Goal: Book appointment/travel/reservation

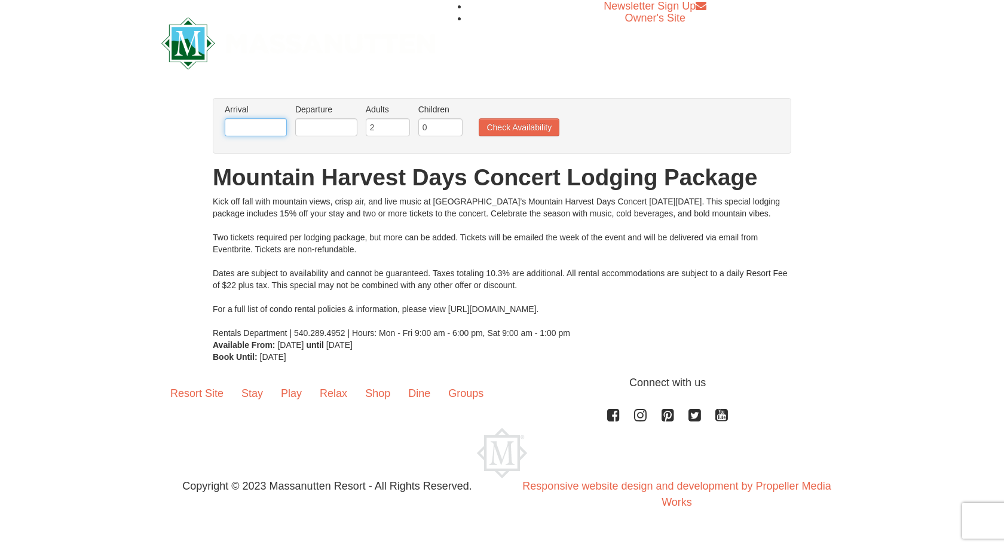
click at [258, 123] on input "text" at bounding box center [256, 127] width 62 height 18
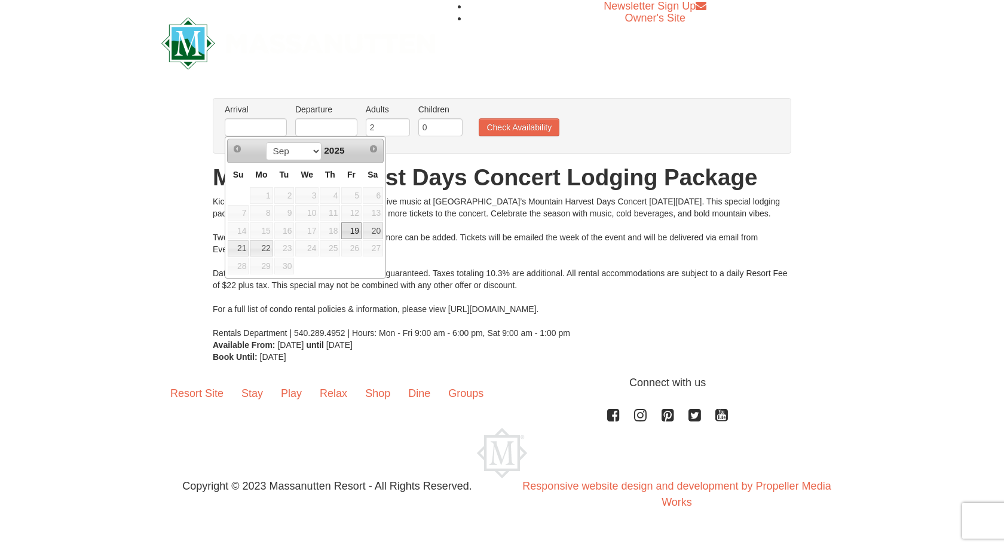
click at [348, 232] on link "19" at bounding box center [351, 230] width 20 height 17
type input "[DATE]"
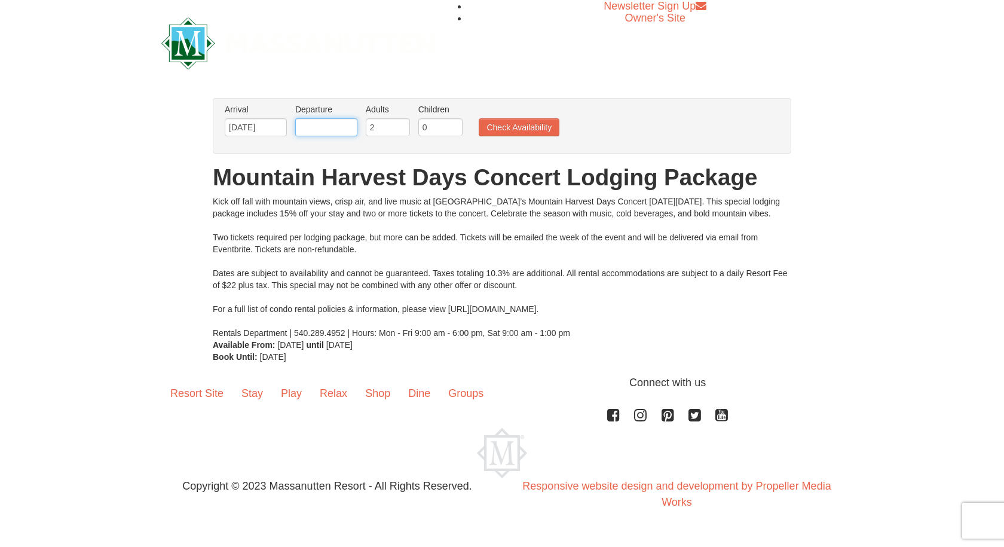
click at [330, 128] on input "text" at bounding box center [326, 127] width 62 height 18
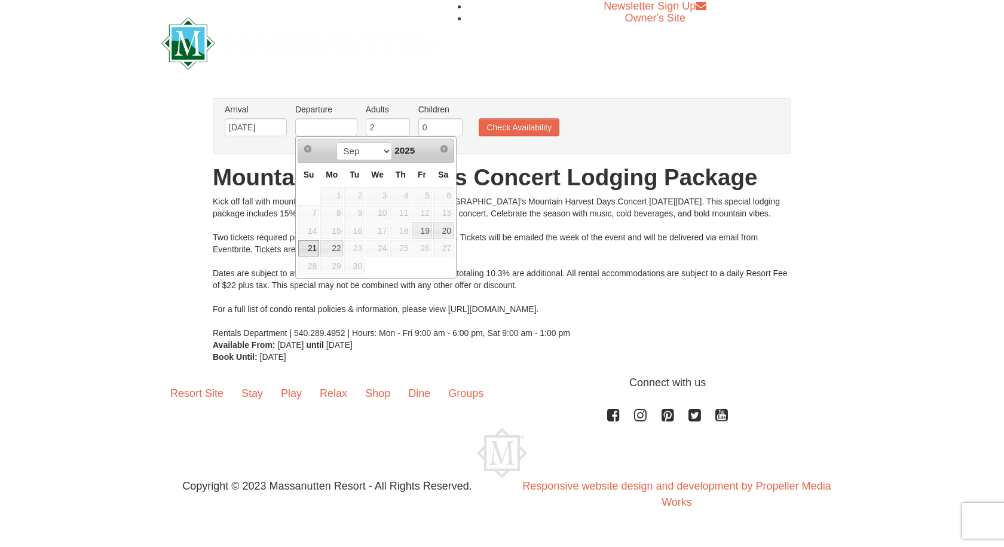
click at [310, 249] on link "21" at bounding box center [308, 248] width 21 height 17
type input "[DATE]"
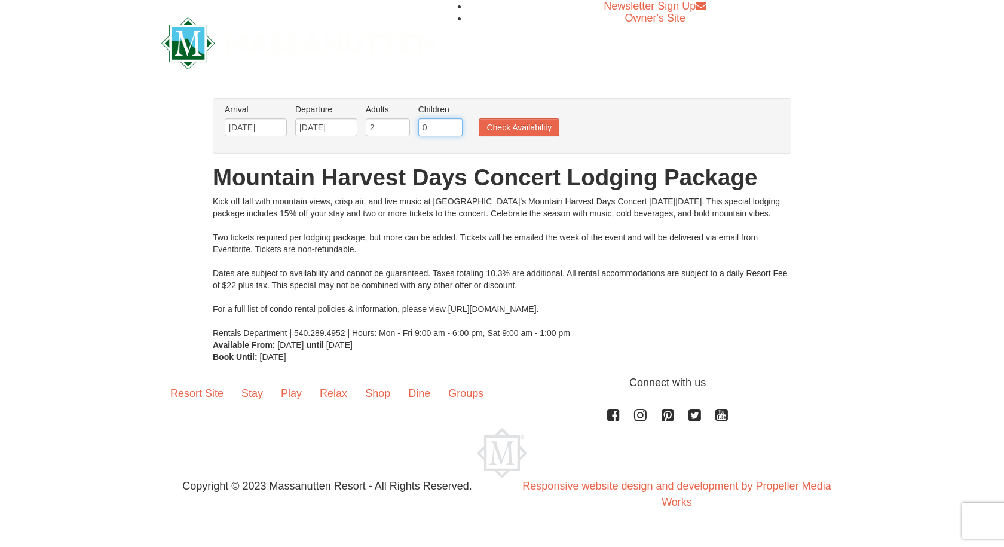
click at [430, 128] on input "0" at bounding box center [440, 127] width 44 height 18
type input "3"
click at [456, 72] on div "Newsletter Sign Up Owner's Site" at bounding box center [501, 43] width 699 height 86
click at [517, 131] on button "Check Availability" at bounding box center [519, 127] width 81 height 18
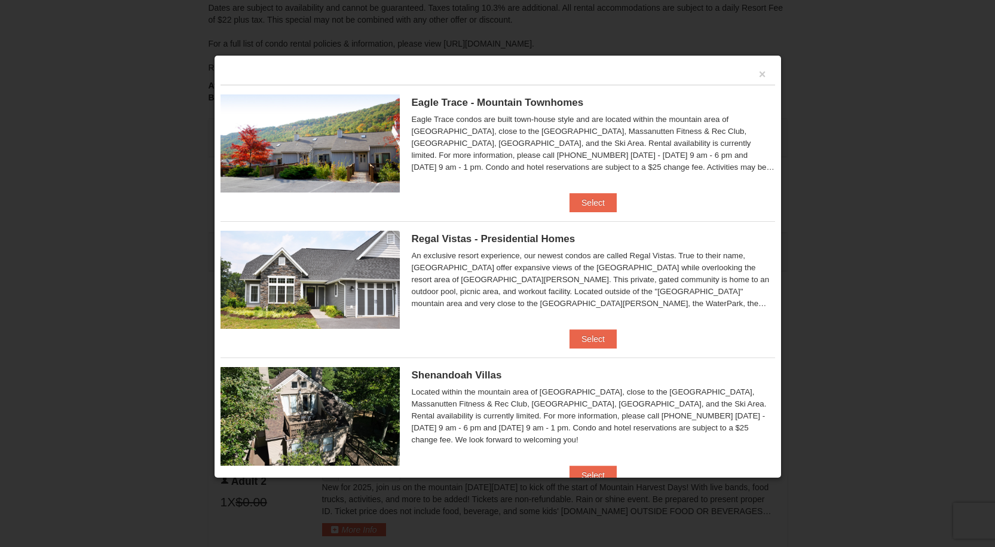
scroll to position [42, 0]
click at [759, 70] on button "×" at bounding box center [762, 74] width 7 height 12
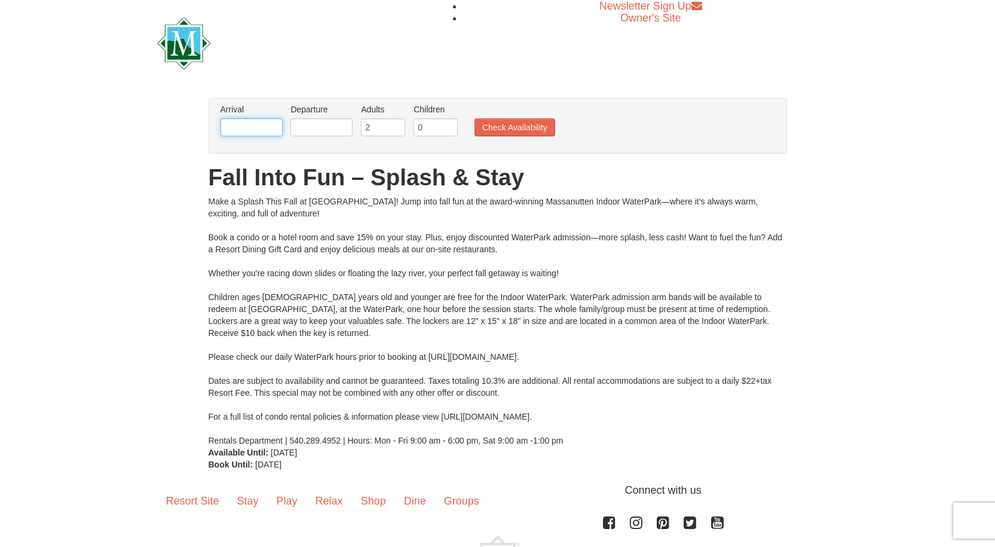
click at [248, 130] on input "text" at bounding box center [252, 127] width 62 height 18
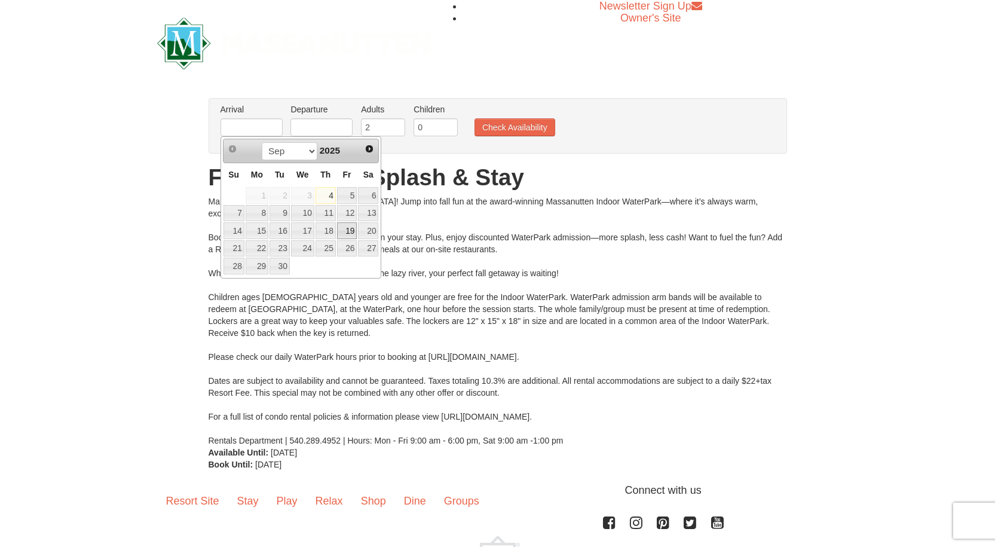
click at [350, 230] on link "19" at bounding box center [347, 230] width 20 height 17
type input "[DATE]"
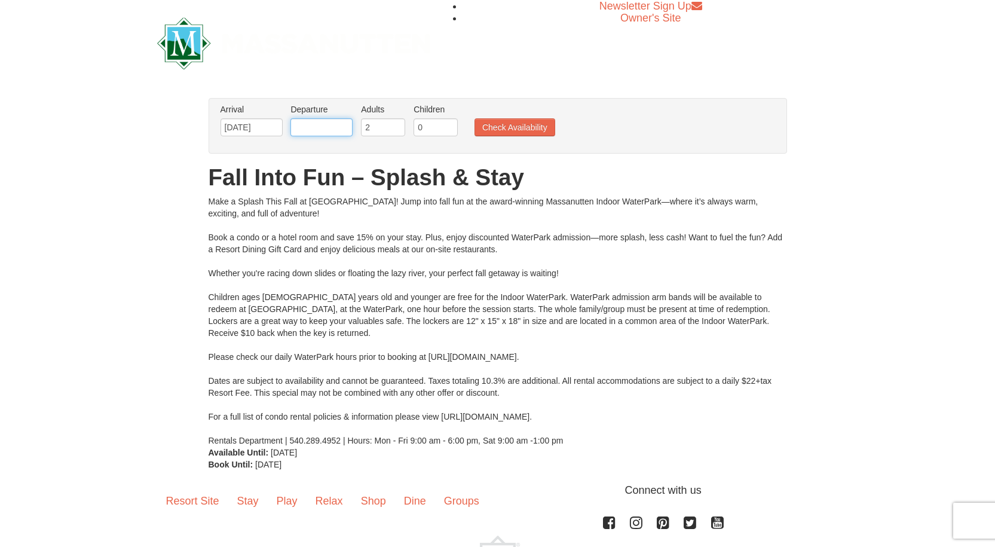
click at [326, 129] on input "text" at bounding box center [321, 127] width 62 height 18
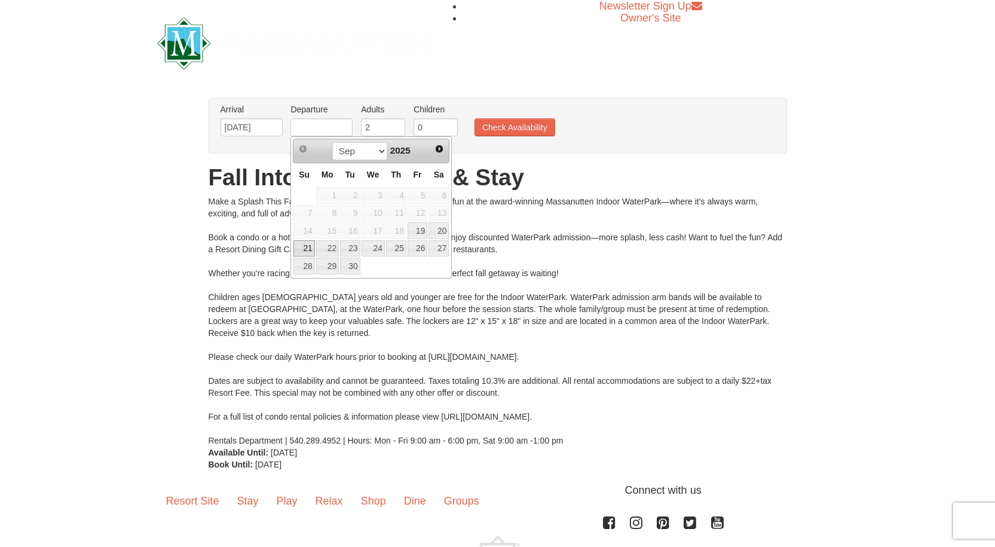
click at [297, 250] on link "21" at bounding box center [303, 248] width 21 height 17
type input "[DATE]"
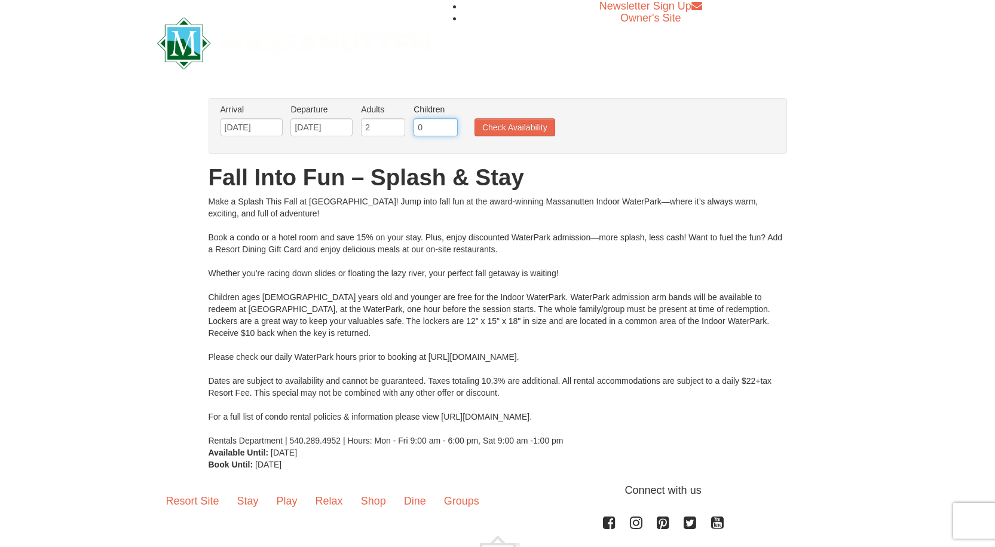
click at [422, 128] on input "0" at bounding box center [436, 127] width 44 height 18
drag, startPoint x: 423, startPoint y: 128, endPoint x: 416, endPoint y: 127, distance: 7.3
click at [416, 127] on input "0" at bounding box center [436, 127] width 44 height 18
click at [451, 118] on input "3" at bounding box center [436, 127] width 44 height 18
type input "3"
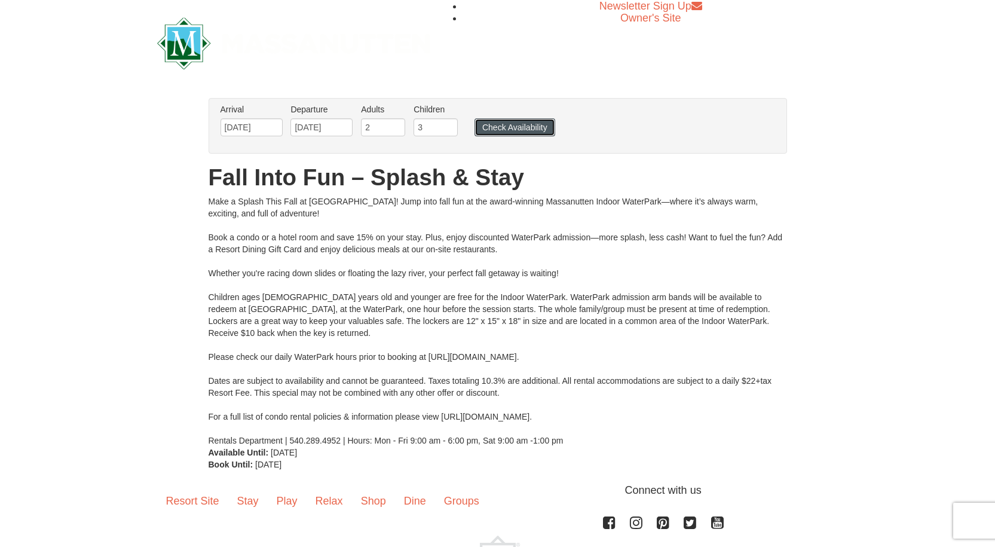
click at [508, 119] on button "Check Availability" at bounding box center [515, 127] width 81 height 18
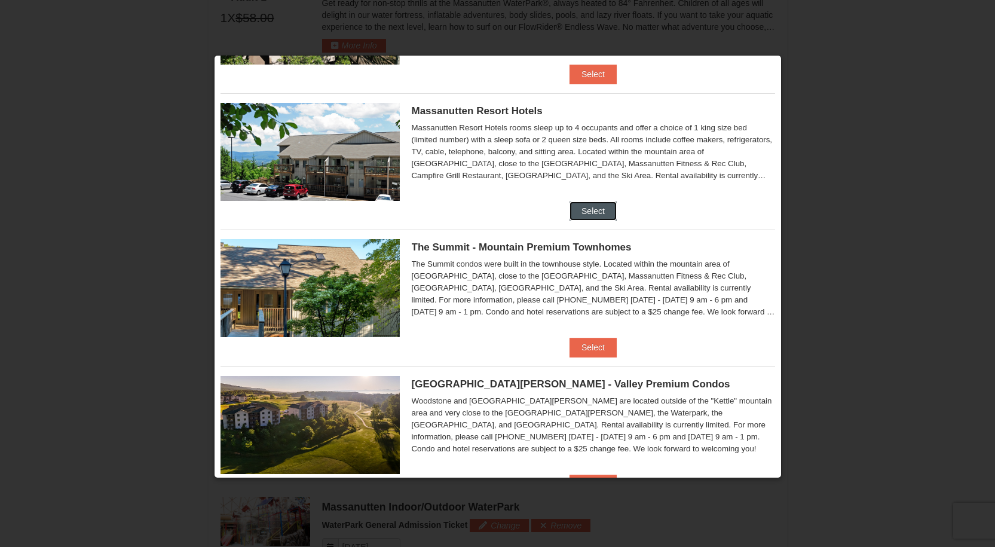
click at [578, 213] on button "Select" at bounding box center [593, 210] width 47 height 19
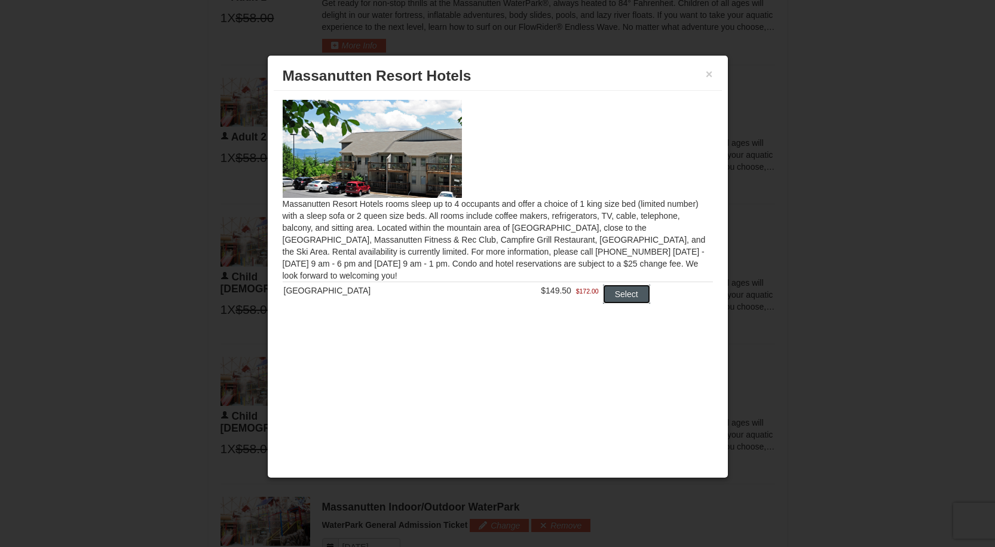
click at [617, 296] on button "Select" at bounding box center [626, 293] width 47 height 19
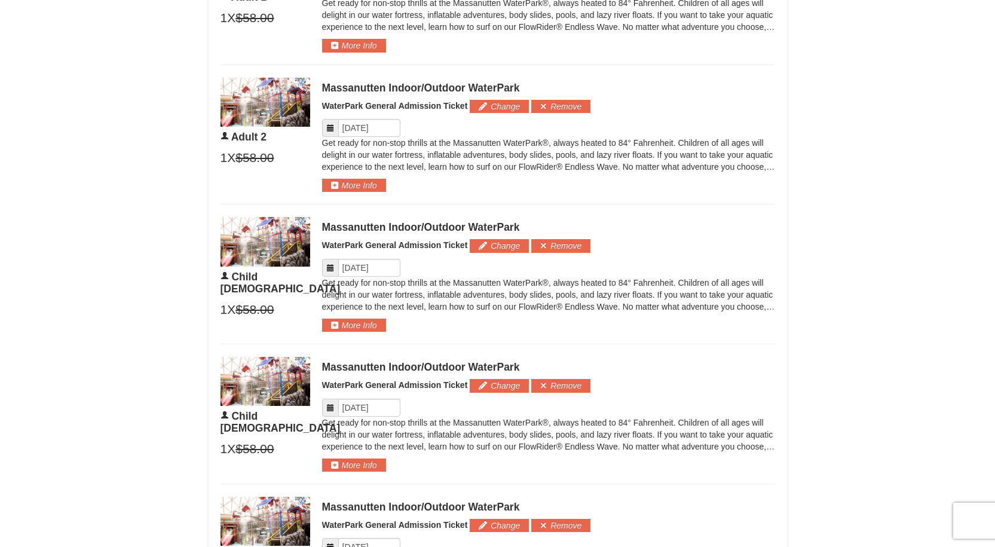
click at [328, 271] on icon at bounding box center [330, 268] width 8 height 8
click at [332, 265] on icon at bounding box center [330, 268] width 8 height 8
click at [356, 266] on input "Please format dates MM/DD/YYYY" at bounding box center [369, 268] width 62 height 18
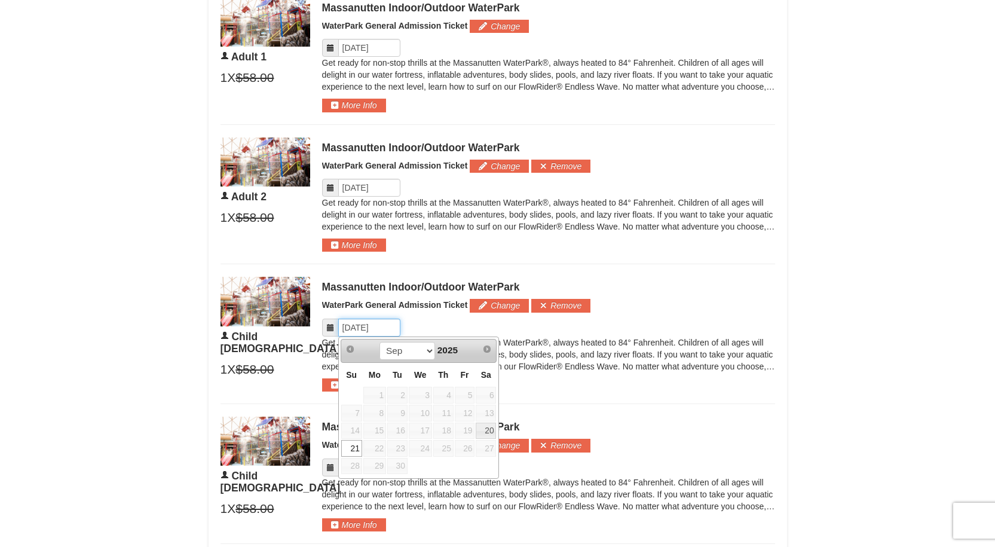
scroll to position [620, 0]
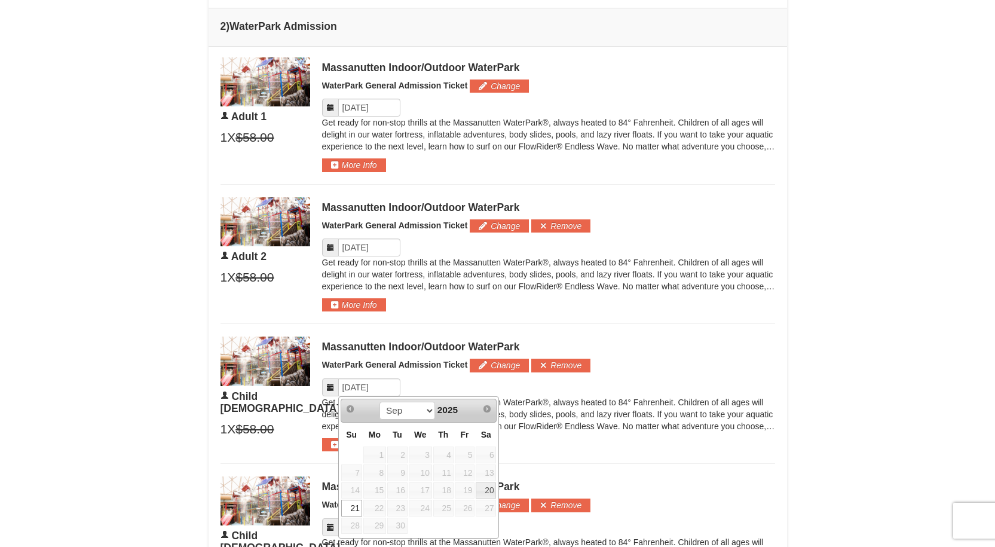
click at [180, 219] on div "× From: To: Adults: 2 Children: 3 Change Arrival Please format dates MM/DD/YYYY…" at bounding box center [497, 166] width 995 height 1490
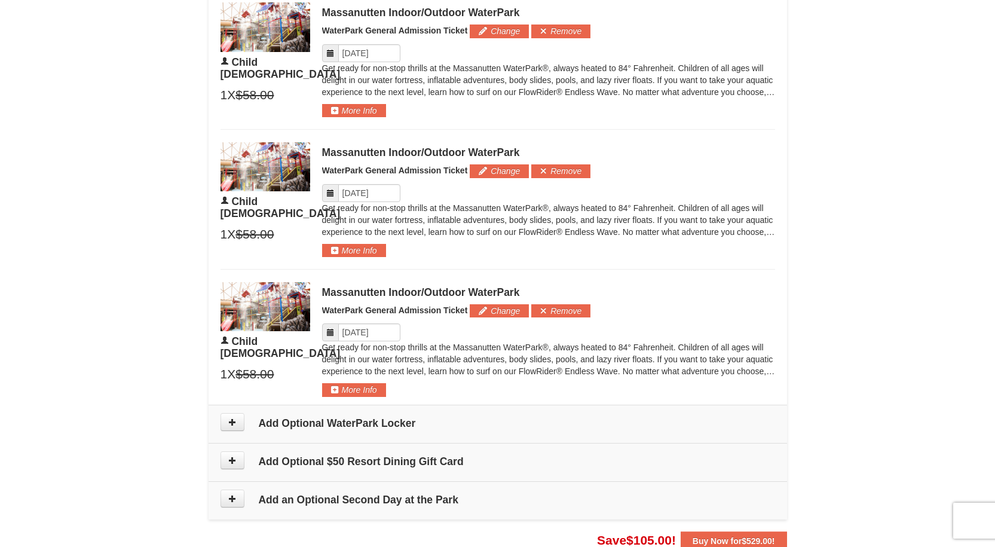
scroll to position [1076, 0]
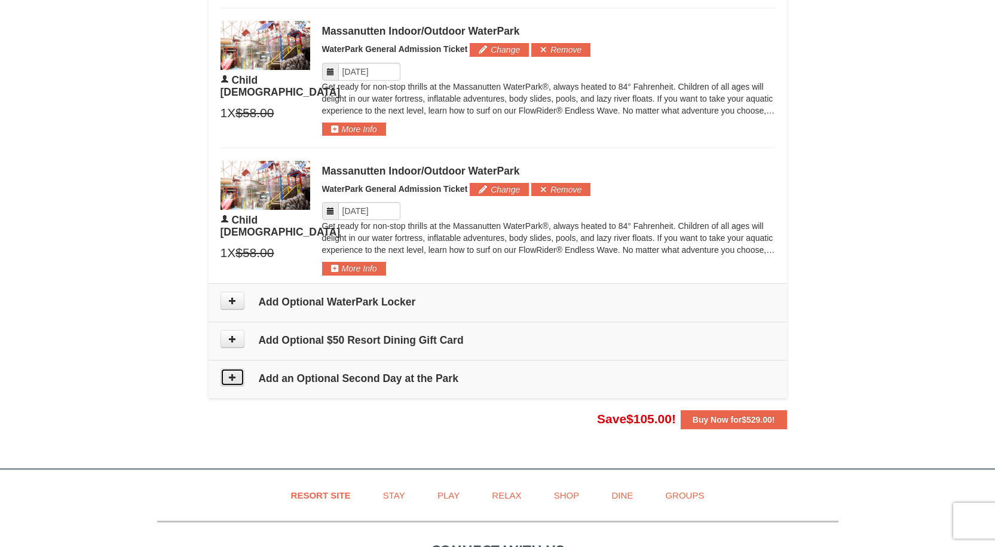
click at [237, 379] on button at bounding box center [233, 377] width 24 height 18
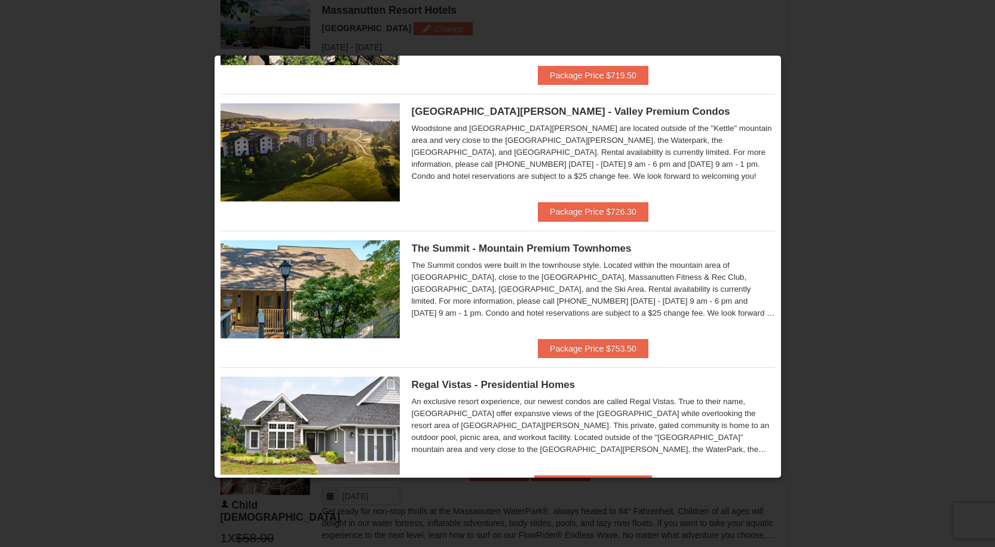
scroll to position [582, 0]
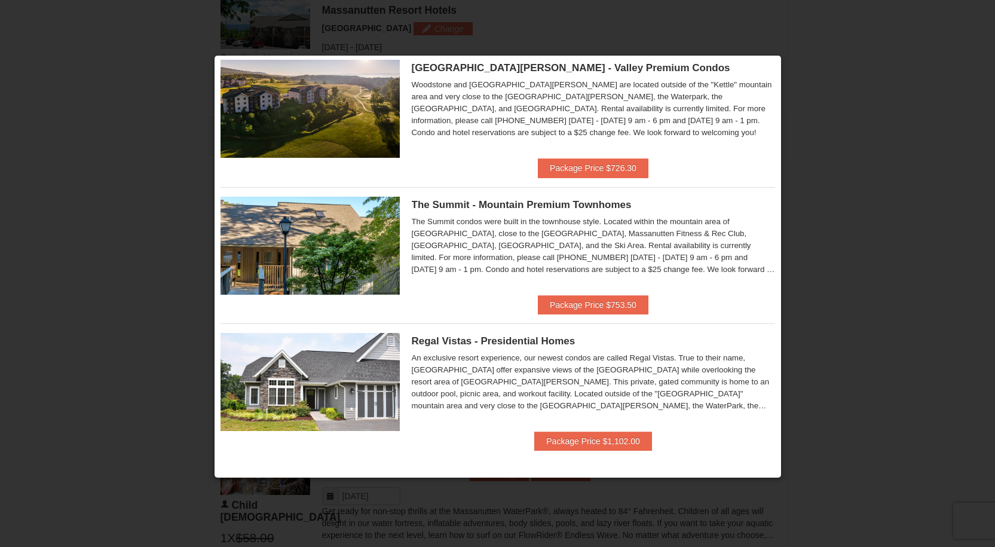
click at [856, 66] on div at bounding box center [497, 273] width 995 height 547
